Goal: Book appointment/travel/reservation

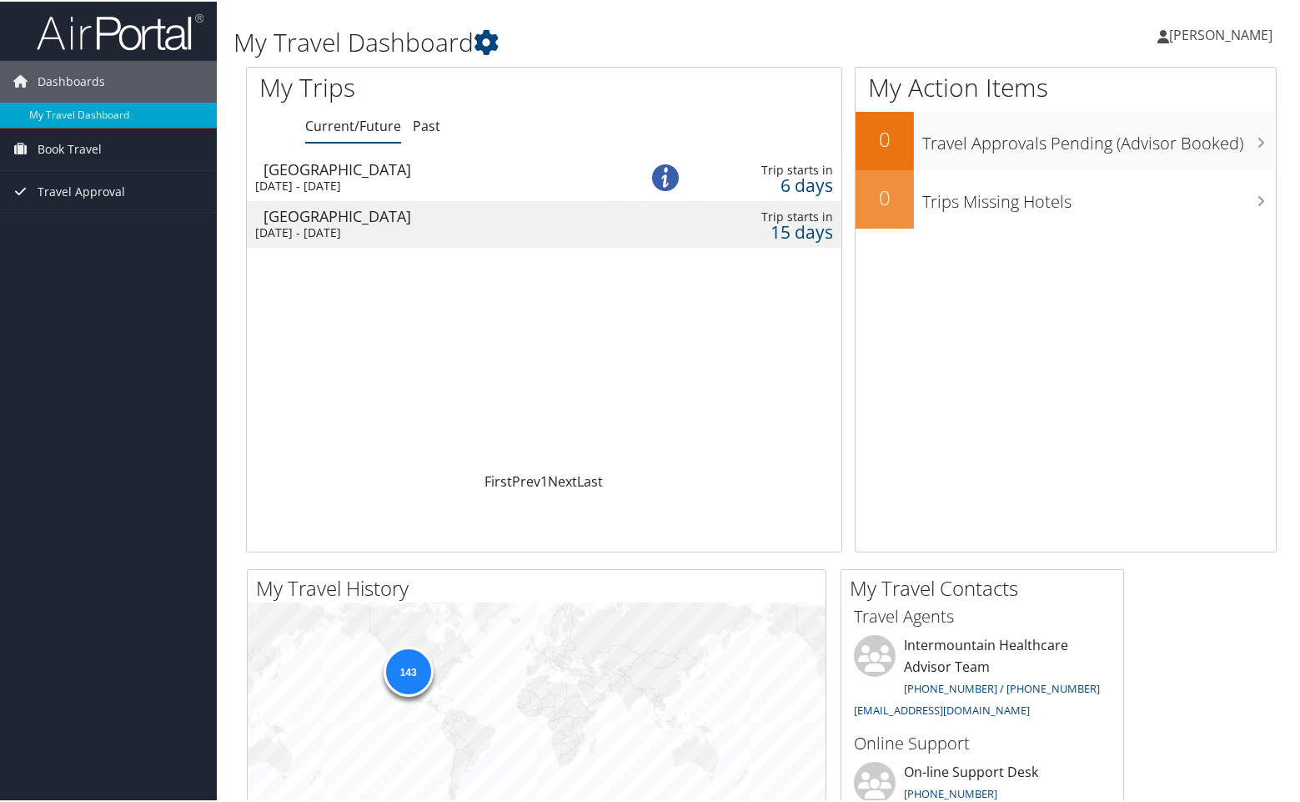
click at [297, 221] on div "Las Vegas" at bounding box center [441, 214] width 355 height 15
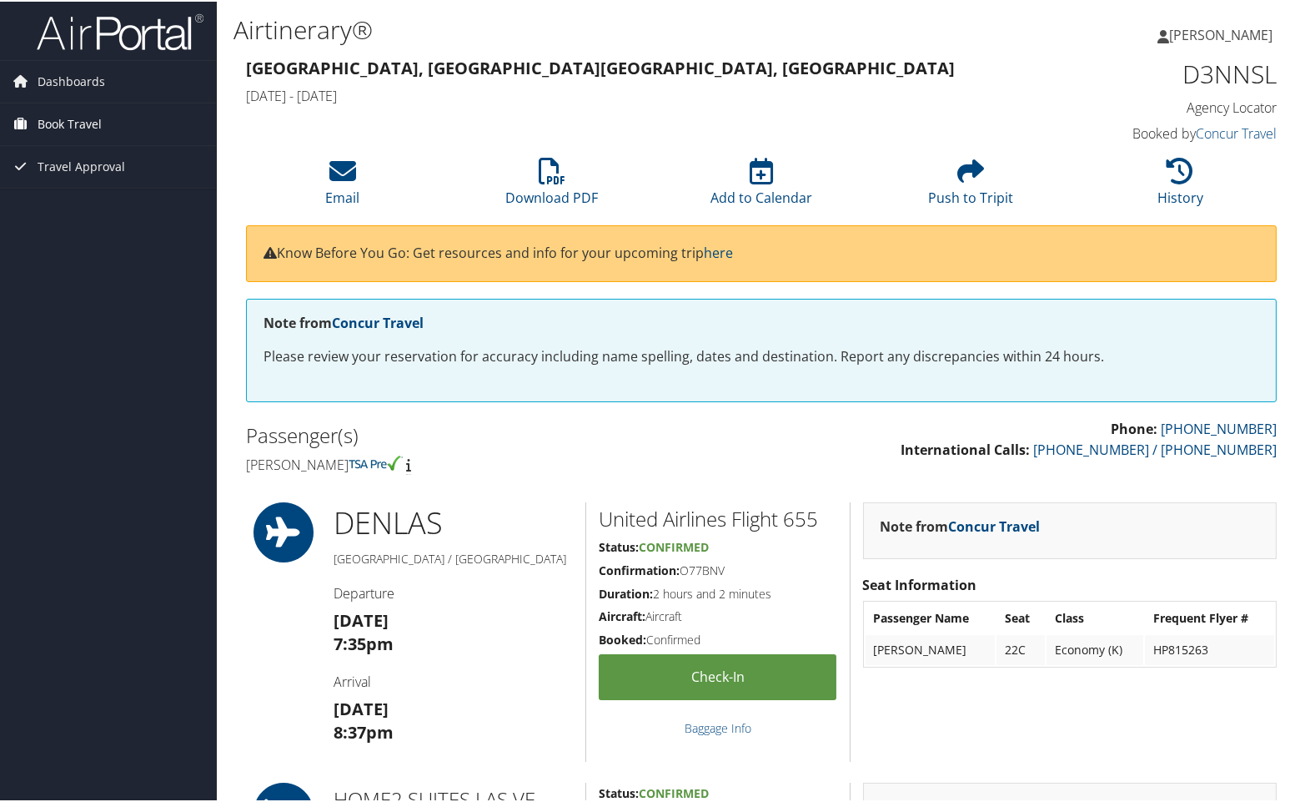
click at [46, 119] on span "Book Travel" at bounding box center [70, 123] width 64 height 42
click at [71, 180] on link "Book/Manage Online Trips" at bounding box center [108, 181] width 217 height 25
click at [123, 182] on link "Book/Manage Online Trips" at bounding box center [108, 181] width 217 height 25
click at [129, 187] on link "Book/Manage Online Trips" at bounding box center [108, 181] width 217 height 25
click at [54, 185] on link "Book/Manage Online Trips" at bounding box center [108, 181] width 217 height 25
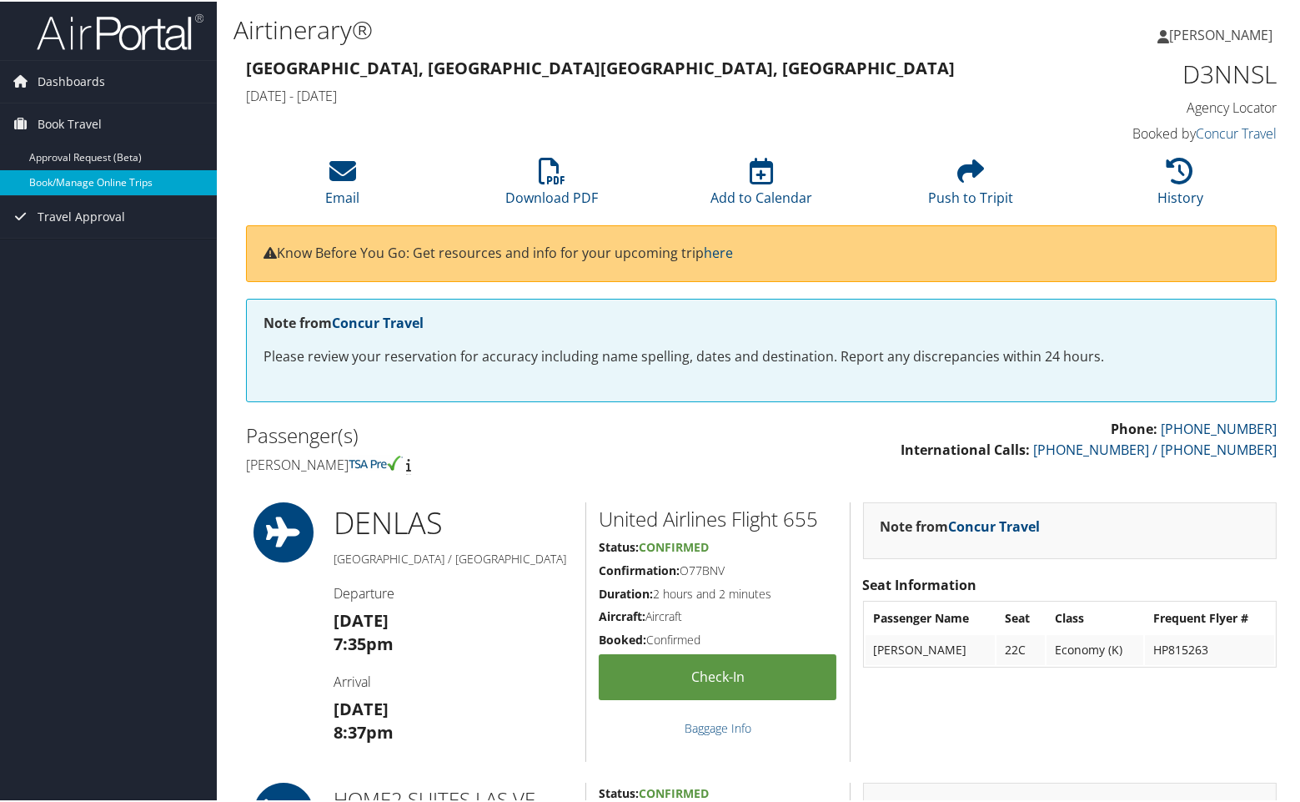
click at [151, 182] on link "Book/Manage Online Trips" at bounding box center [108, 181] width 217 height 25
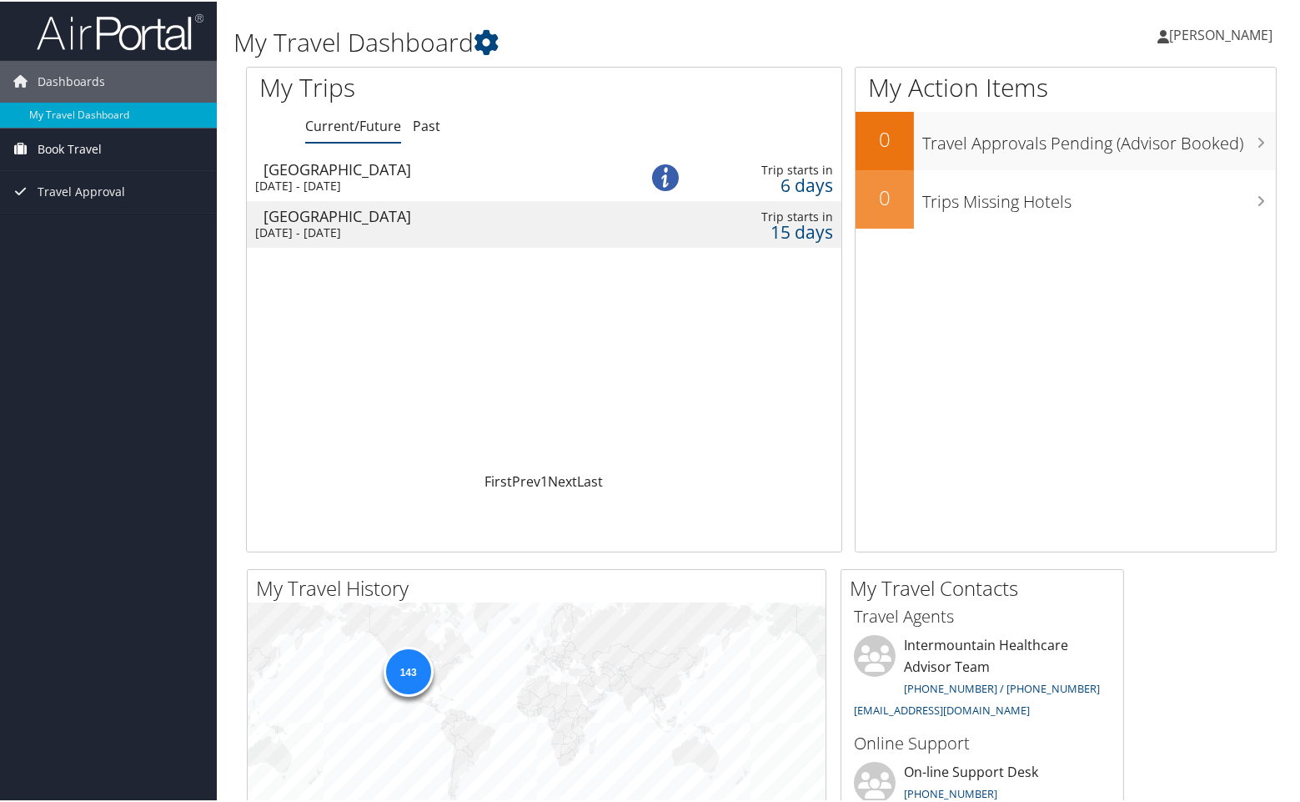
click at [92, 151] on span "Book Travel" at bounding box center [70, 148] width 64 height 42
click at [81, 205] on link "Book/Manage Online Trips" at bounding box center [108, 206] width 217 height 25
click at [399, 234] on div "Sun 14 Sep 2025 - Fri 19 Sep 2025" at bounding box center [432, 231] width 355 height 15
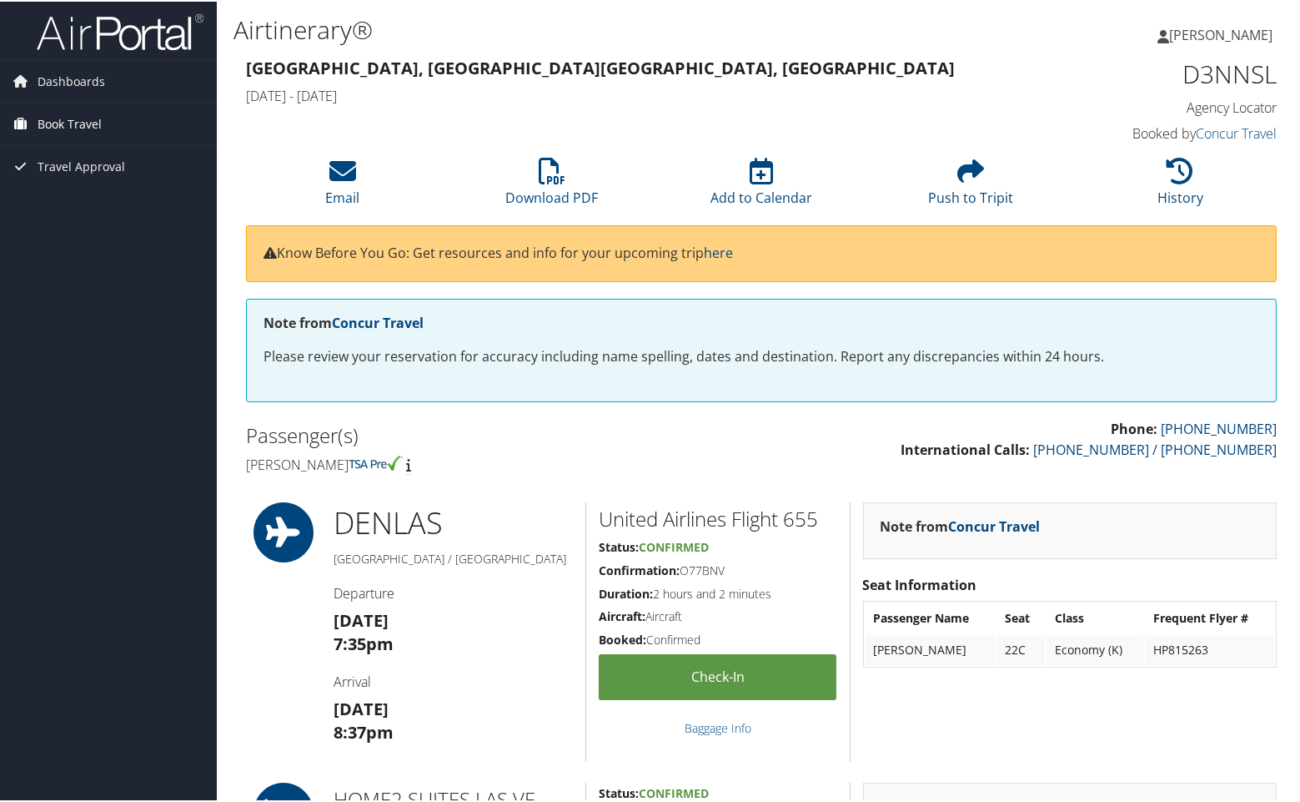
click at [81, 123] on span "Book Travel" at bounding box center [70, 123] width 64 height 42
click at [79, 184] on link "Book/Manage Online Trips" at bounding box center [108, 181] width 217 height 25
click at [58, 177] on link "Book/Manage Online Trips" at bounding box center [108, 181] width 217 height 25
